Goal: Transaction & Acquisition: Purchase product/service

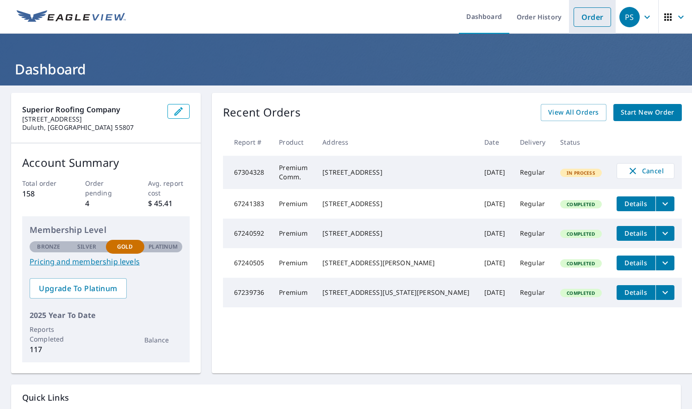
click at [576, 15] on link "Order" at bounding box center [592, 16] width 37 height 19
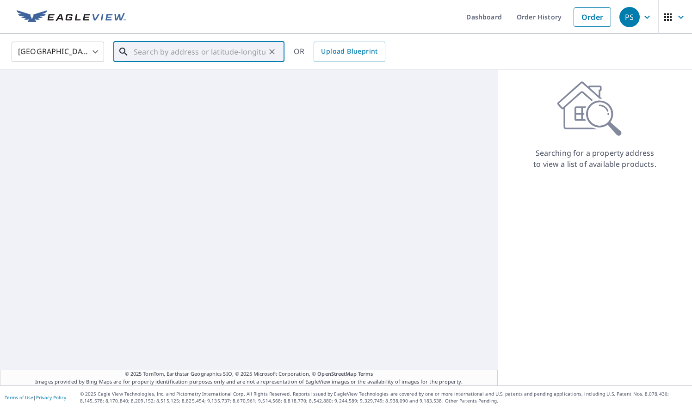
click at [246, 50] on input "text" at bounding box center [200, 52] width 132 height 26
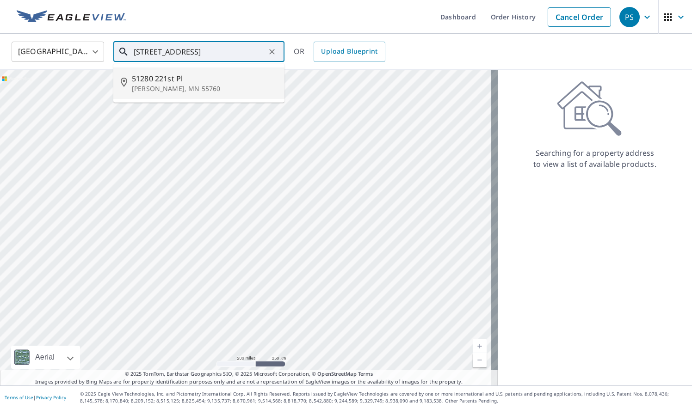
click at [170, 78] on span "51280 221st Pl" at bounding box center [204, 78] width 145 height 11
type input "[STREET_ADDRESS][PERSON_NAME]"
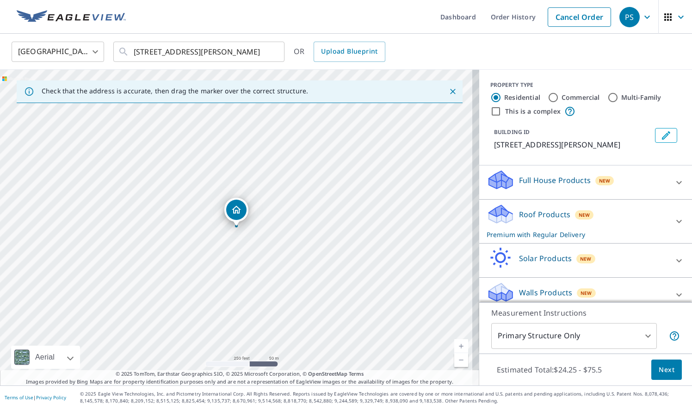
click at [454, 348] on link "Current Level 17, Zoom In" at bounding box center [461, 347] width 14 height 14
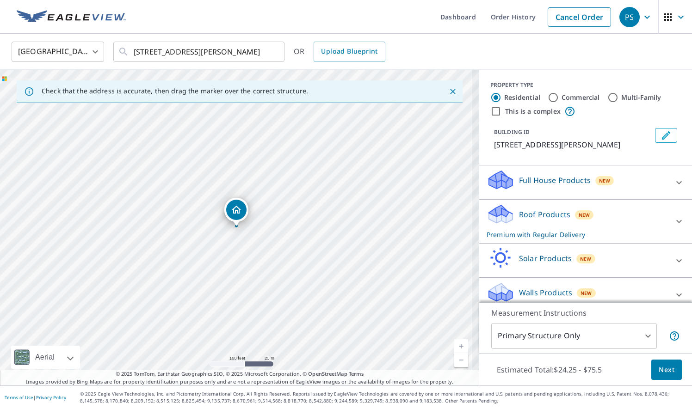
click at [454, 348] on link "Current Level 18, Zoom In" at bounding box center [461, 347] width 14 height 14
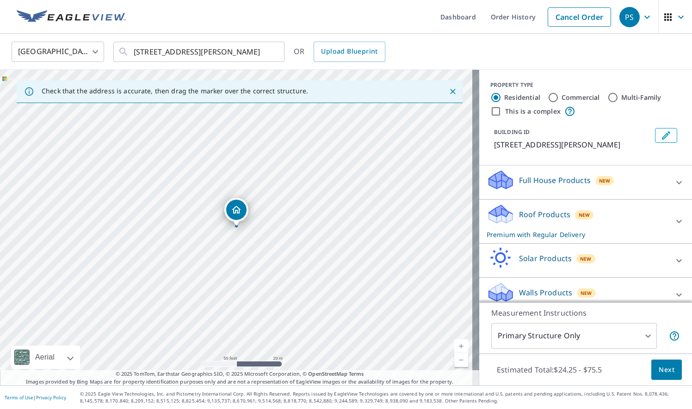
click at [454, 348] on link "Current Level 19, Zoom In" at bounding box center [461, 347] width 14 height 14
